Goal: Task Accomplishment & Management: Complete application form

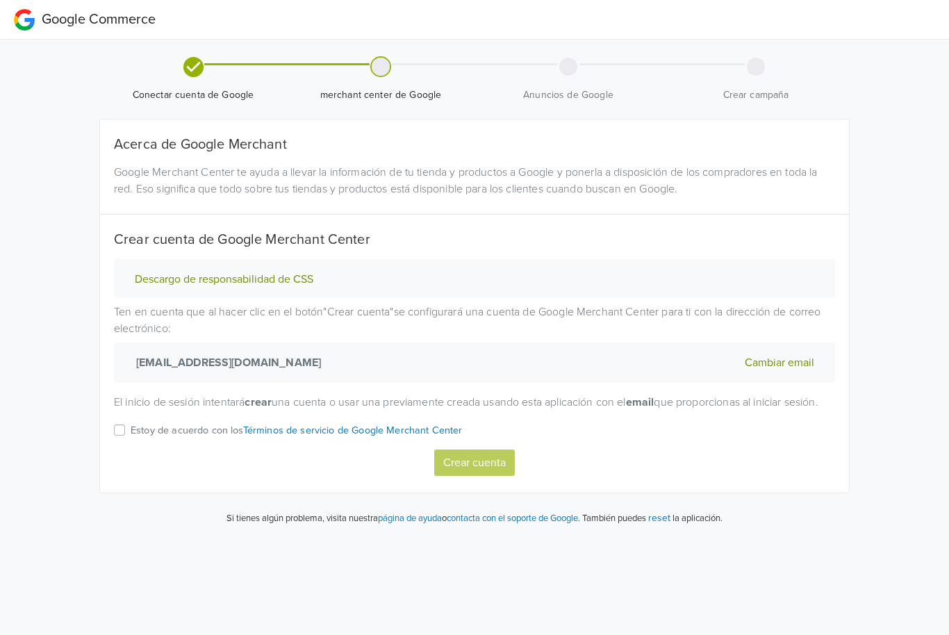
scroll to position [1, 0]
click at [131, 448] on label "Estoy de acuerdo con los Términos de servicio de Google Merchant Center" at bounding box center [297, 436] width 332 height 28
click at [0, 0] on input "Estoy de acuerdo con los Términos de servicio de Google Merchant Center" at bounding box center [0, 0] width 0 height 0
click at [480, 476] on button "Crear cuenta" at bounding box center [474, 463] width 81 height 26
select select "cl"
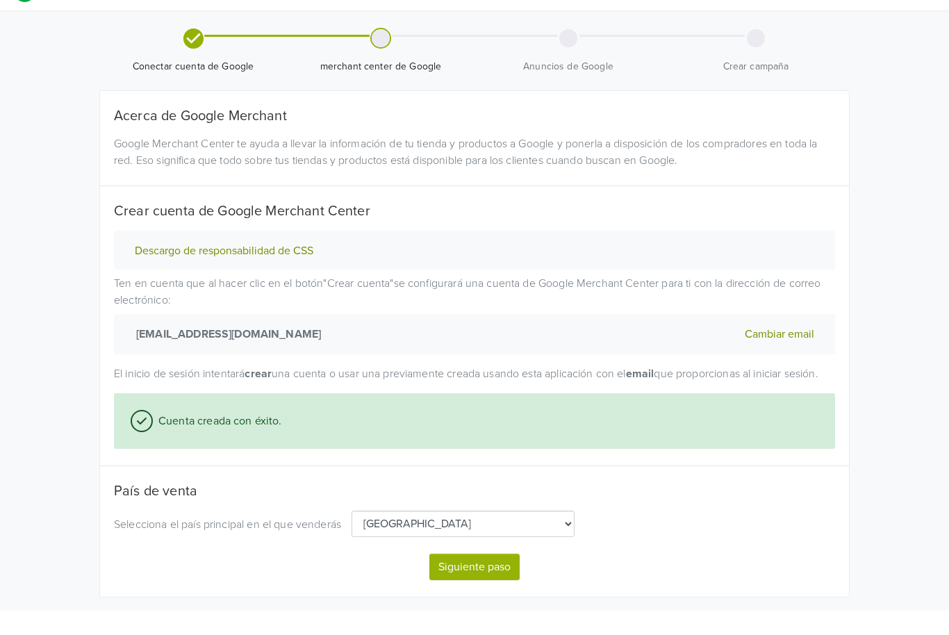
scroll to position [3, 0]
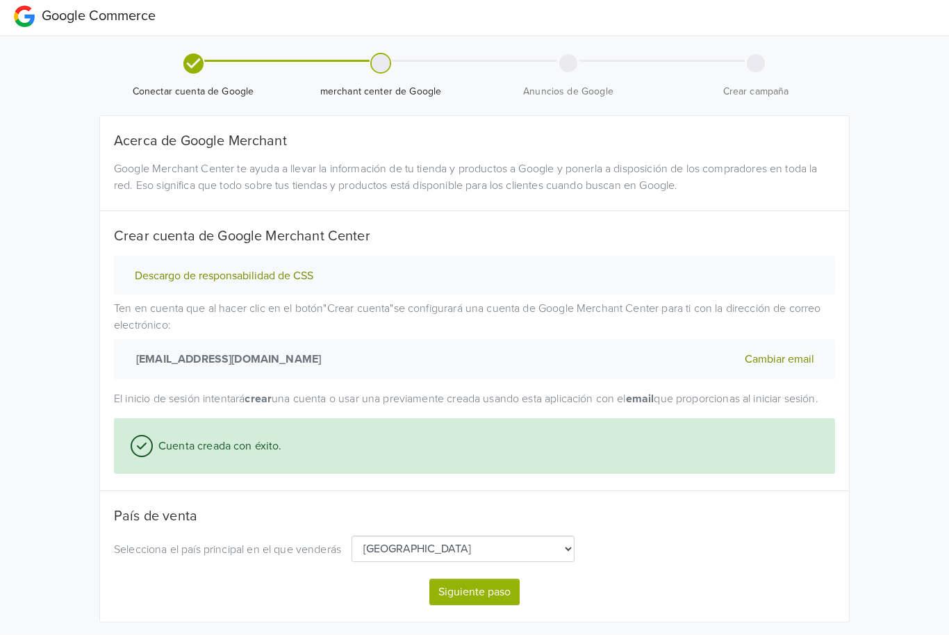
click at [490, 606] on button "Siguiente paso" at bounding box center [474, 593] width 90 height 26
select select "cl"
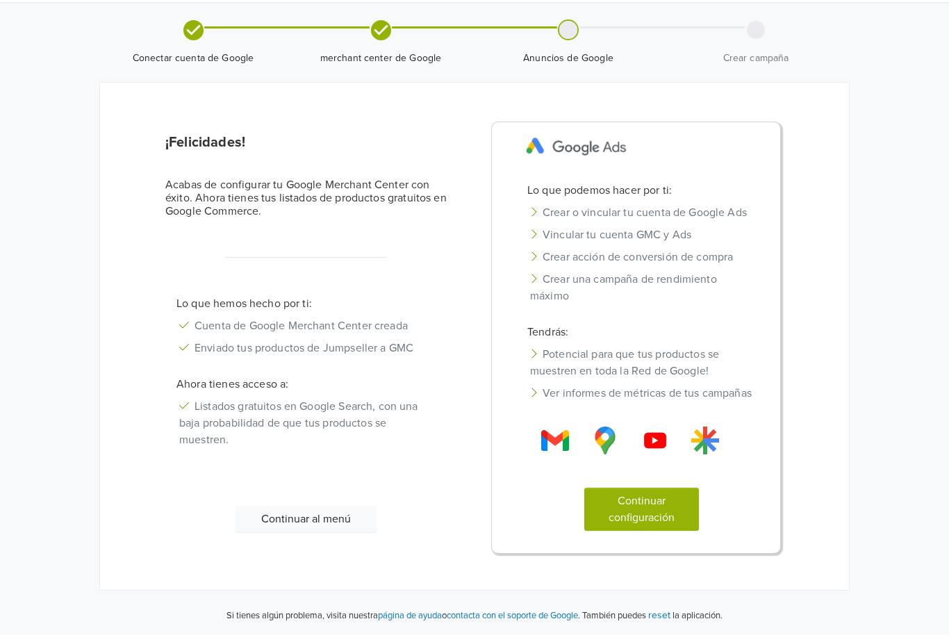
scroll to position [1, 0]
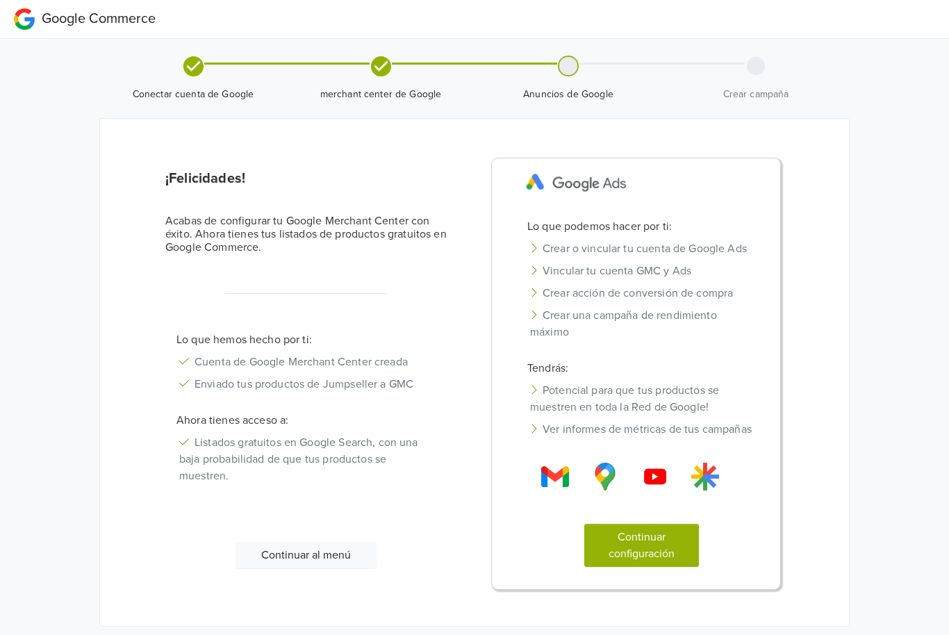
click at [652, 564] on button "Continuar configuración" at bounding box center [641, 545] width 115 height 43
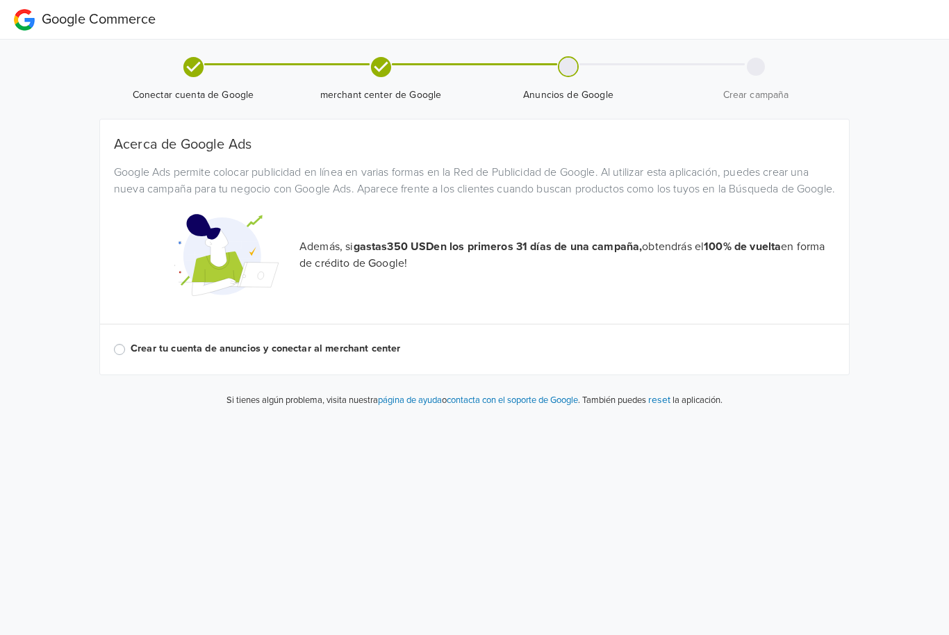
scroll to position [0, 0]
click at [131, 356] on label "Crear tu cuenta de anuncios y conectar al merchant center" at bounding box center [483, 348] width 705 height 15
click at [0, 0] on input "Crear tu cuenta de anuncios y conectar al merchant center" at bounding box center [0, 0] width 0 height 0
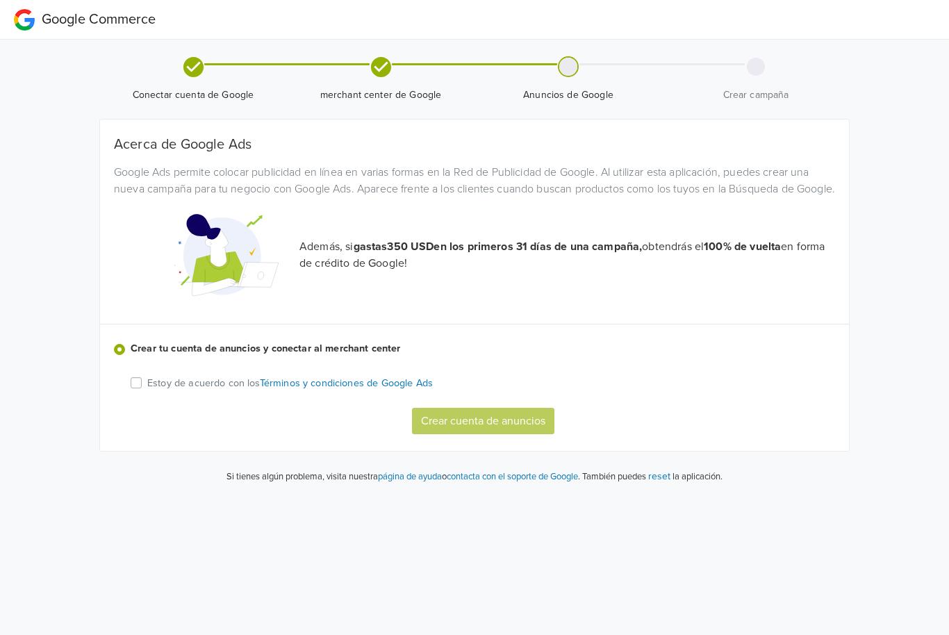
click at [126, 400] on div "Acerca de Google Ads Google Ads permite colocar publicidad en línea en varias f…" at bounding box center [474, 285] width 721 height 298
click at [538, 434] on div "Crear cuenta de anuncios" at bounding box center [488, 421] width 715 height 26
click at [500, 434] on div "Crear cuenta de anuncios" at bounding box center [488, 421] width 715 height 26
click at [147, 391] on label "Estoy de acuerdo con los Términos y condiciones de Google Ads" at bounding box center [290, 383] width 286 height 17
click at [0, 0] on input "Estoy de acuerdo con los Términos y condiciones de Google Ads" at bounding box center [0, 0] width 0 height 0
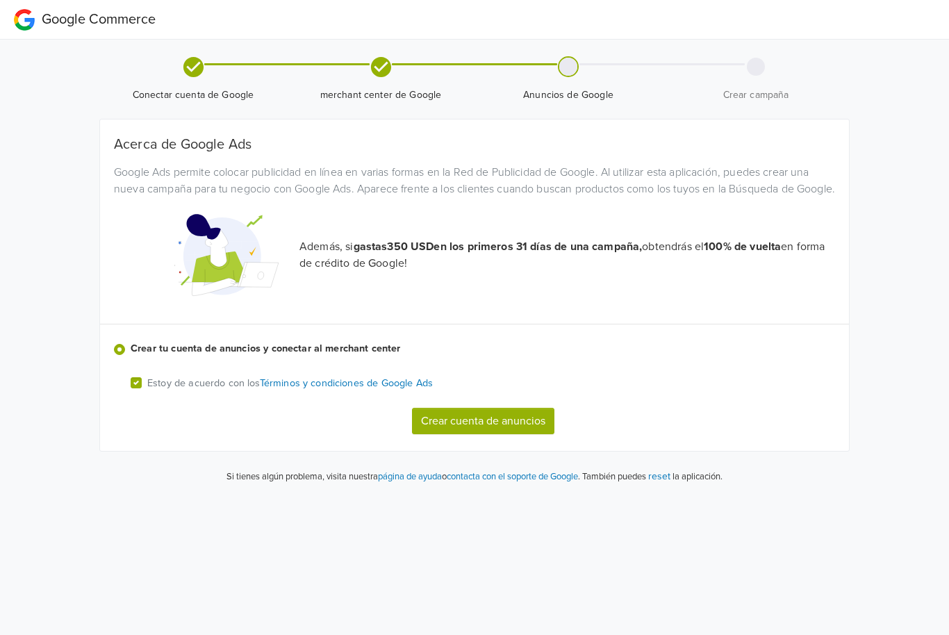
click at [518, 434] on button "Crear cuenta de anuncios" at bounding box center [483, 421] width 142 height 26
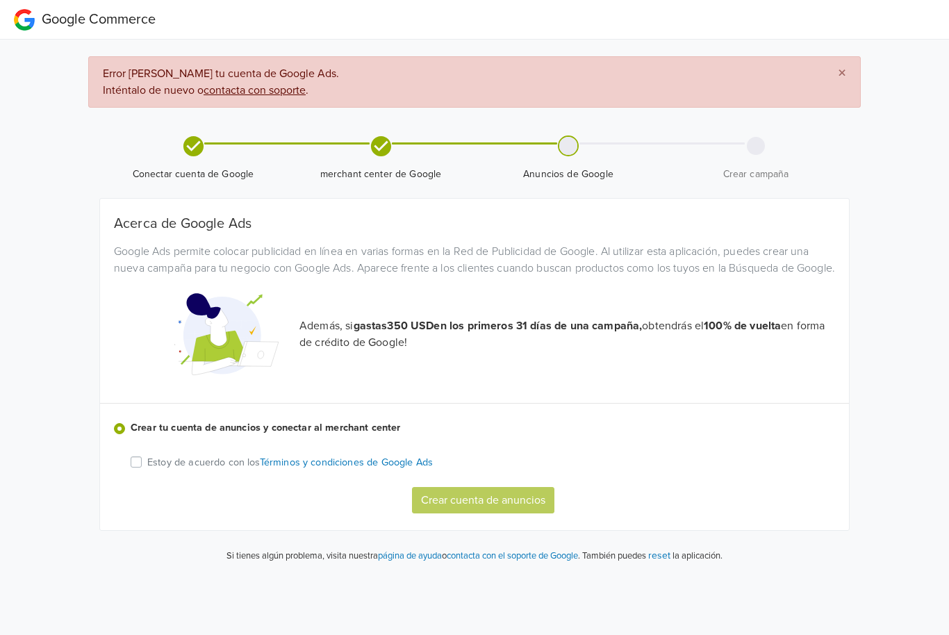
click at [511, 514] on div "Crear cuenta de anuncios" at bounding box center [488, 500] width 715 height 26
click at [147, 470] on label "Estoy de acuerdo con los Términos y condiciones de Google Ads" at bounding box center [290, 462] width 286 height 17
click at [0, 0] on input "Estoy de acuerdo con los Términos y condiciones de Google Ads" at bounding box center [0, 0] width 0 height 0
click at [525, 514] on button "Crear cuenta de anuncios" at bounding box center [483, 500] width 142 height 26
